Goal: Task Accomplishment & Management: Manage account settings

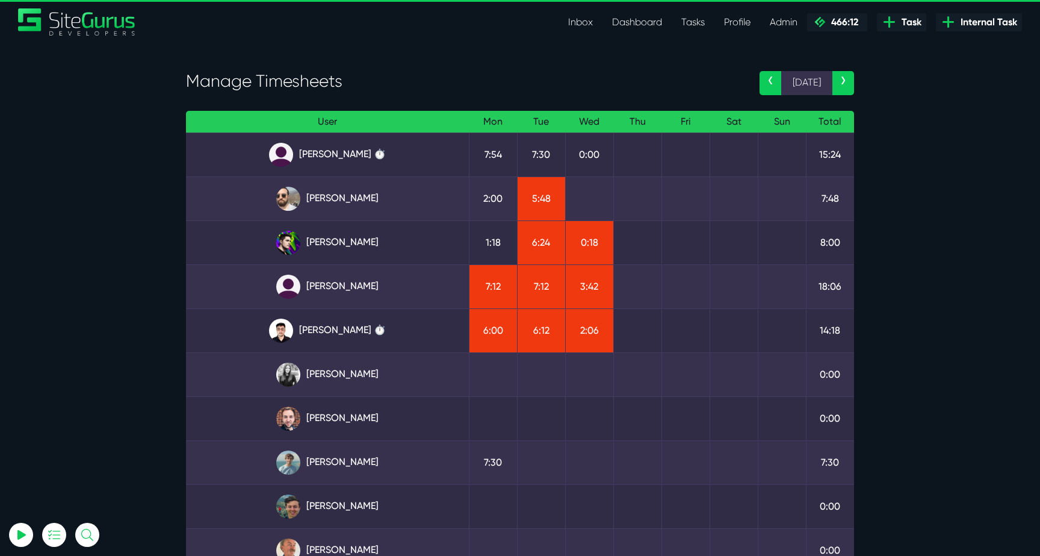
click at [689, 282] on td at bounding box center [686, 286] width 48 height 44
type input "luke@sitegurus.io"
click at [347, 332] on link "[PERSON_NAME] ⏱️" at bounding box center [328, 330] width 264 height 24
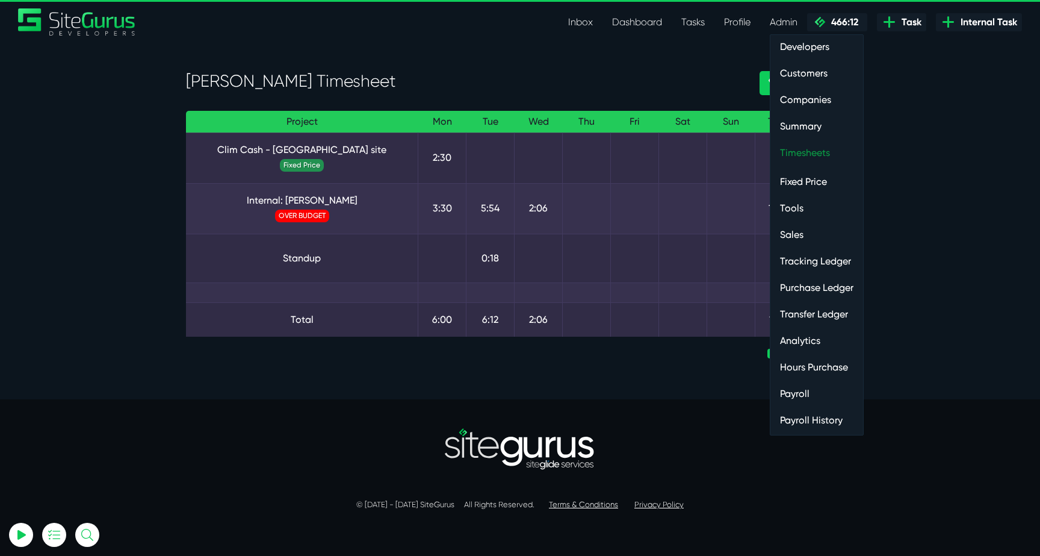
click at [810, 150] on link "Timesheets" at bounding box center [816, 153] width 93 height 24
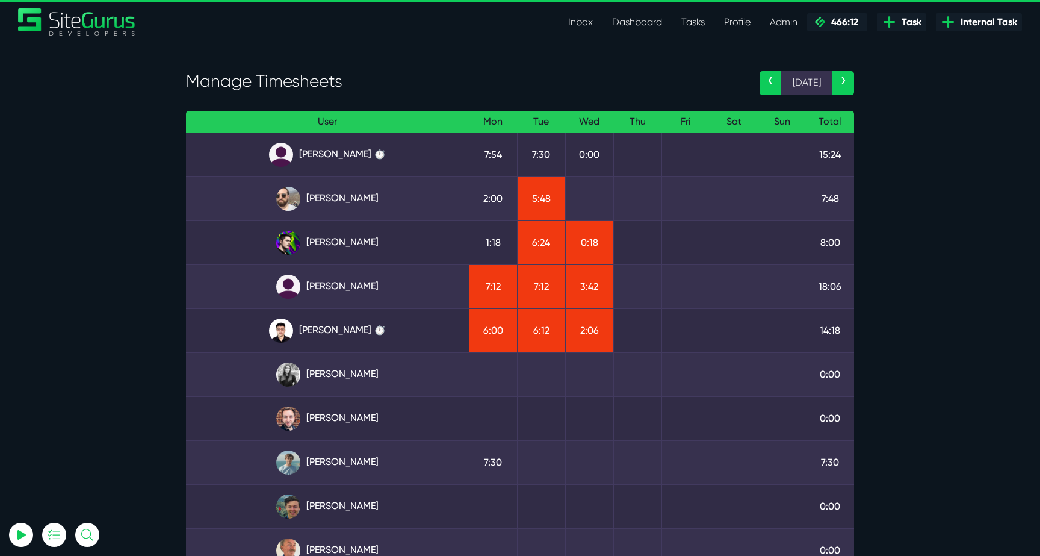
type input "luke@sitegurus.io"
click at [341, 159] on link "Angel Dagondon ⏱️" at bounding box center [328, 155] width 264 height 24
